Goal: Information Seeking & Learning: Find specific page/section

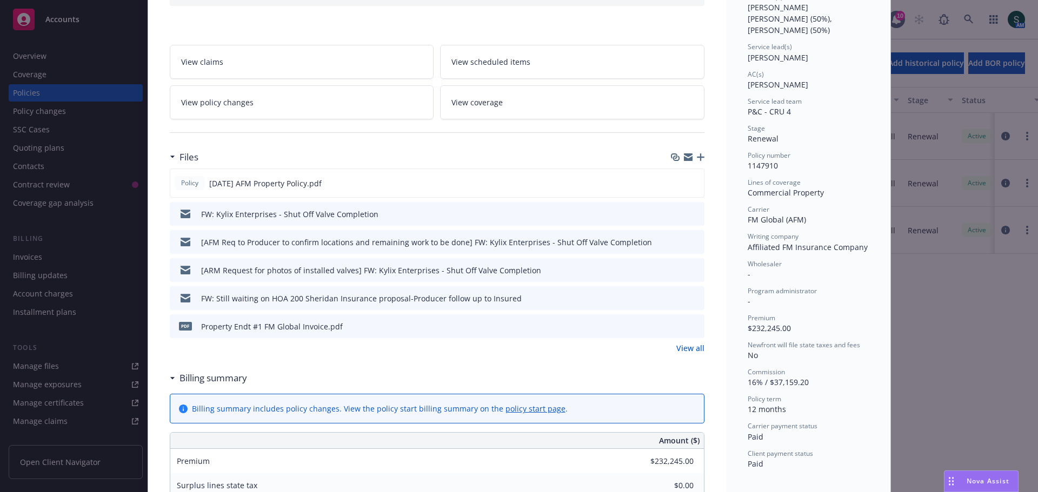
scroll to position [162, 0]
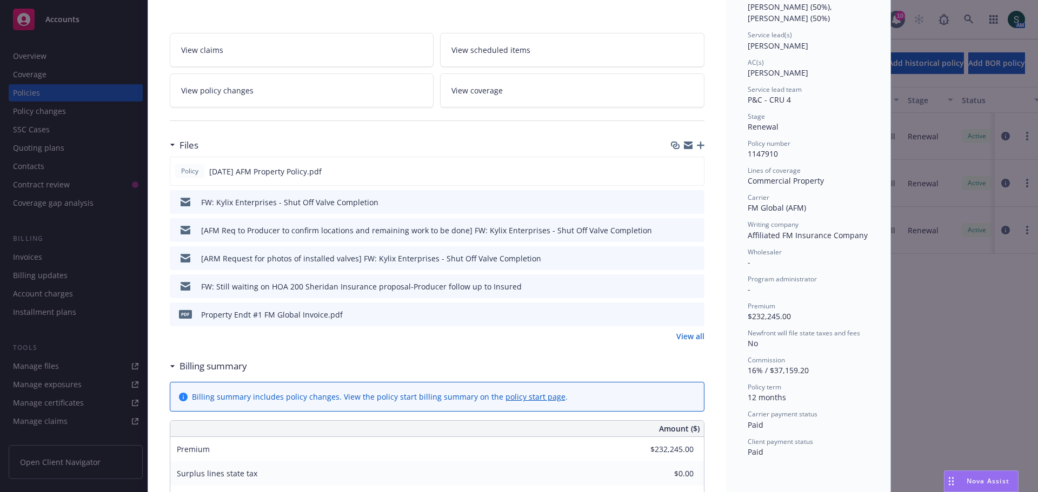
click at [682, 341] on link "View all" at bounding box center [690, 336] width 28 height 11
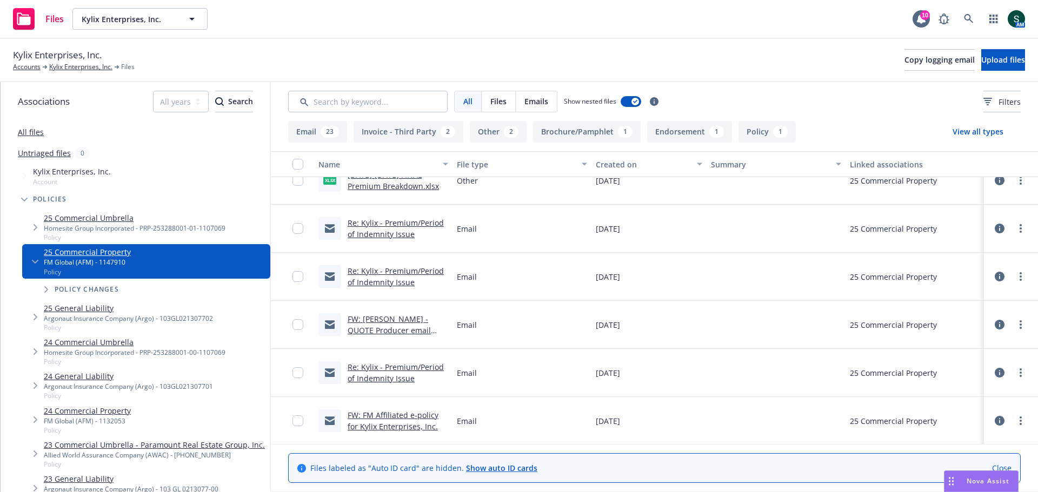
scroll to position [595, 0]
click at [413, 318] on link "FW: Kylix - QUOTE Producer email with $5K AP for Extended Period of Indemnity" at bounding box center [393, 333] width 91 height 44
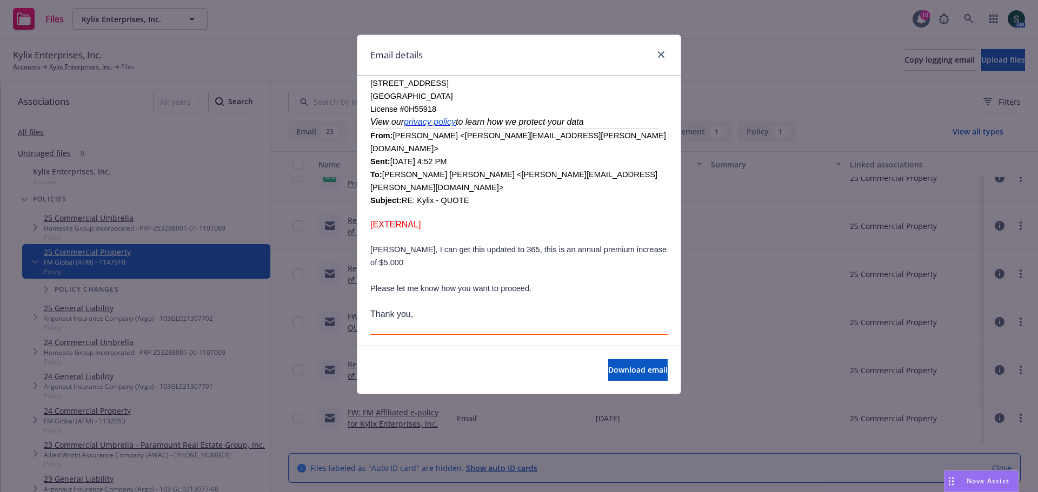
scroll to position [649, 0]
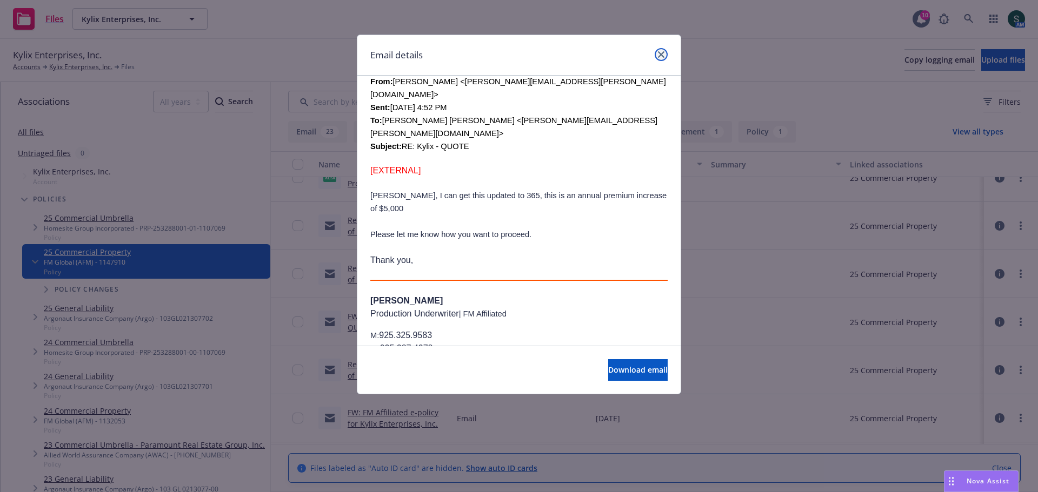
click at [662, 55] on icon "close" at bounding box center [661, 54] width 6 height 6
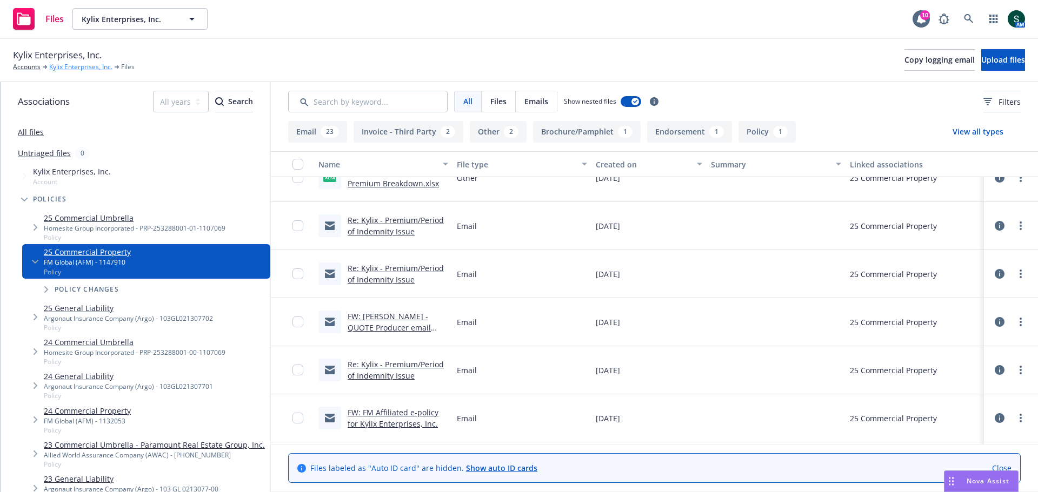
click at [65, 71] on link "Kylix Enterprises, Inc." at bounding box center [80, 67] width 63 height 10
